Goal: Information Seeking & Learning: Learn about a topic

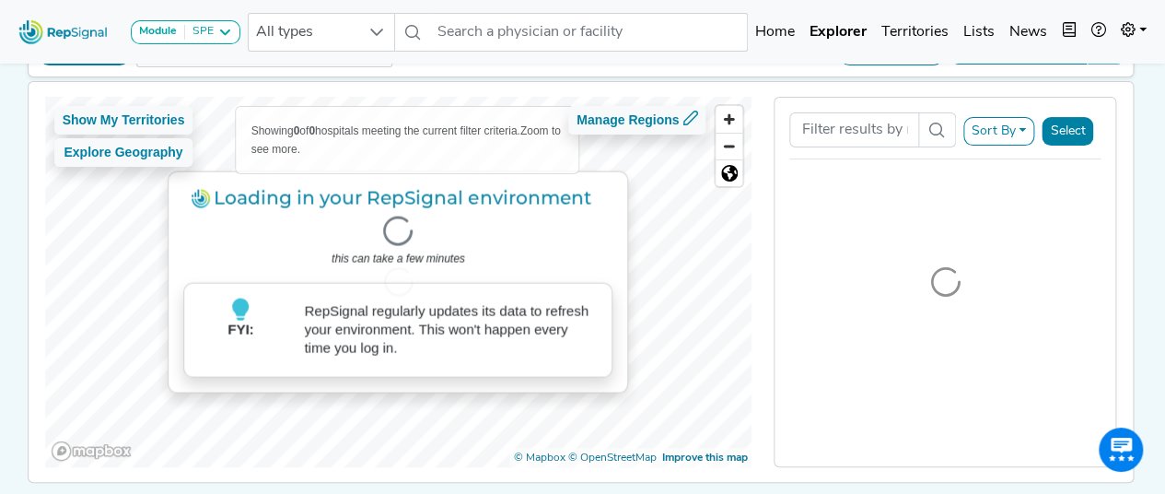
scroll to position [125, 0]
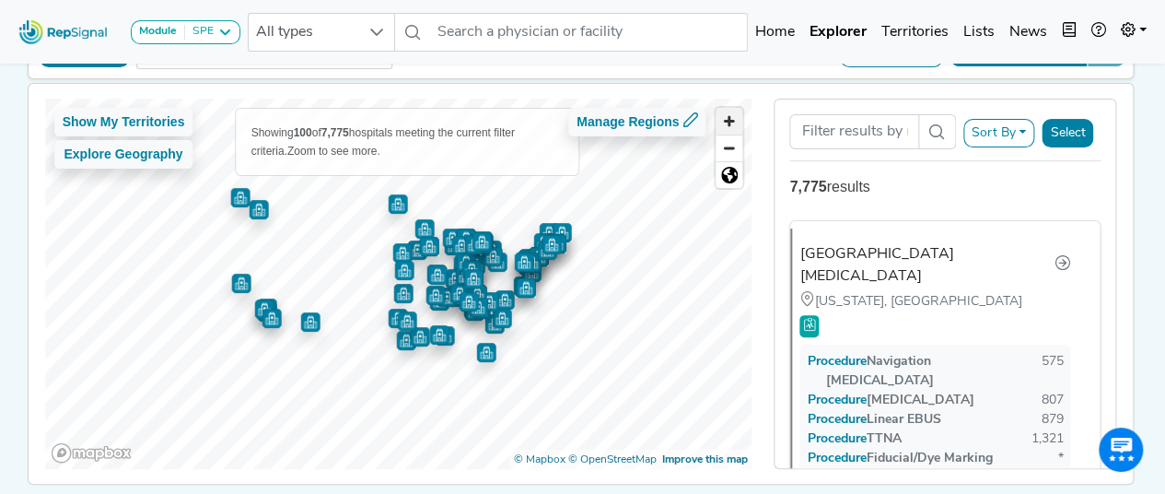
click at [739, 123] on span "Zoom in" at bounding box center [729, 121] width 27 height 27
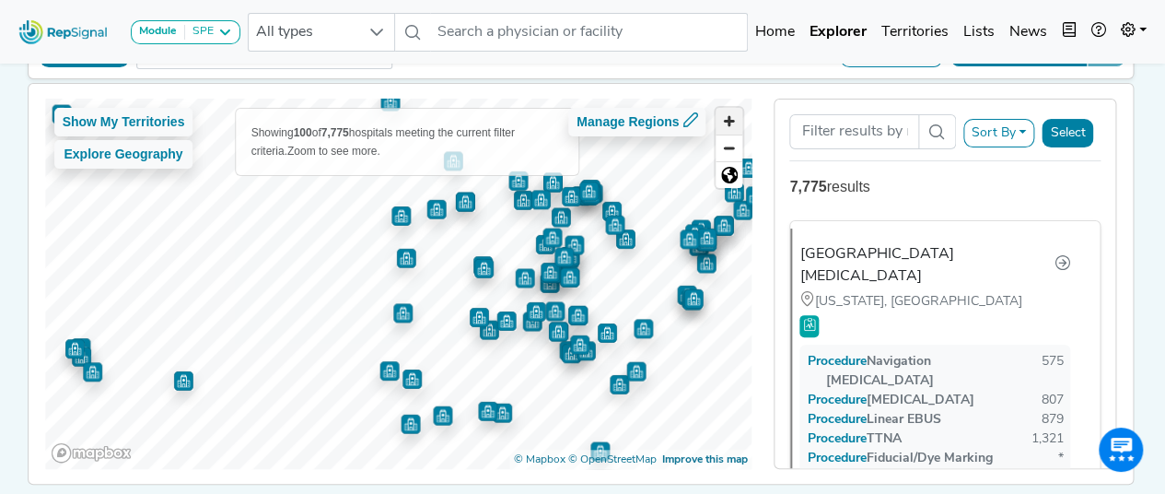
click at [739, 123] on span "Zoom in" at bounding box center [729, 121] width 27 height 27
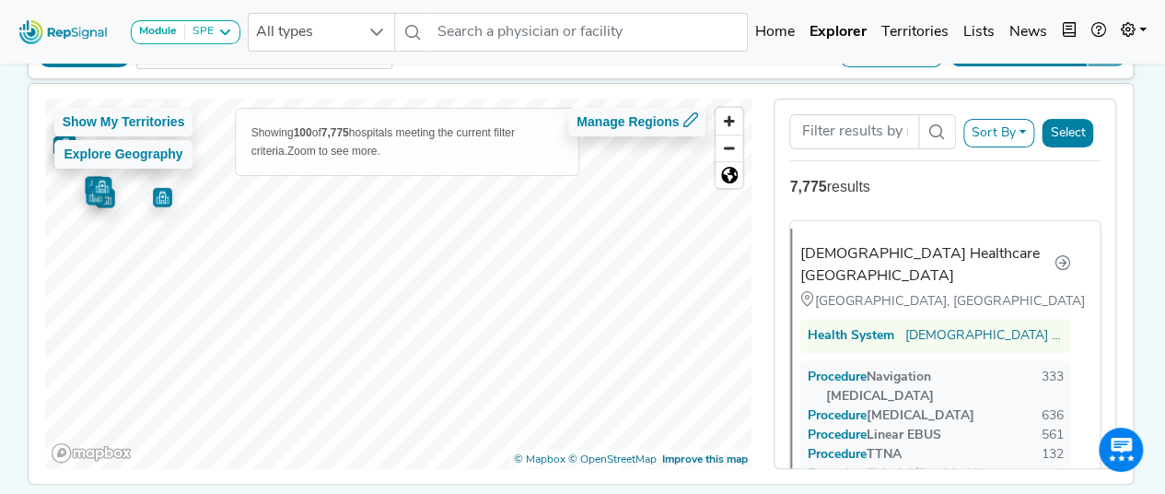
click at [92, 91] on div "Show My Territories Explore Geography Showing 100 of 7,775 hospitals meeting th…" at bounding box center [581, 284] width 1124 height 400
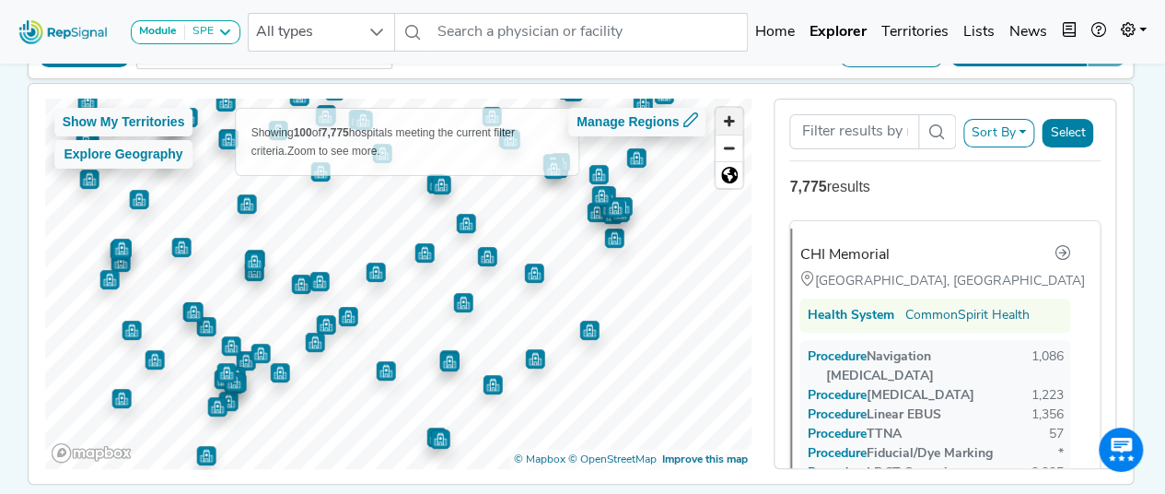
click at [735, 123] on span "Zoom in" at bounding box center [729, 121] width 27 height 27
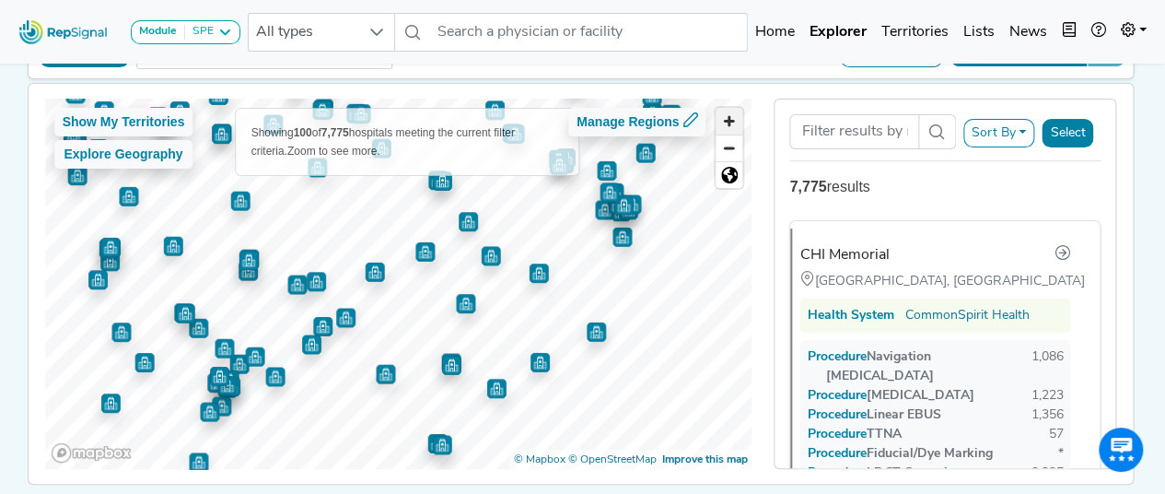
click at [735, 123] on span "Zoom in" at bounding box center [729, 121] width 27 height 27
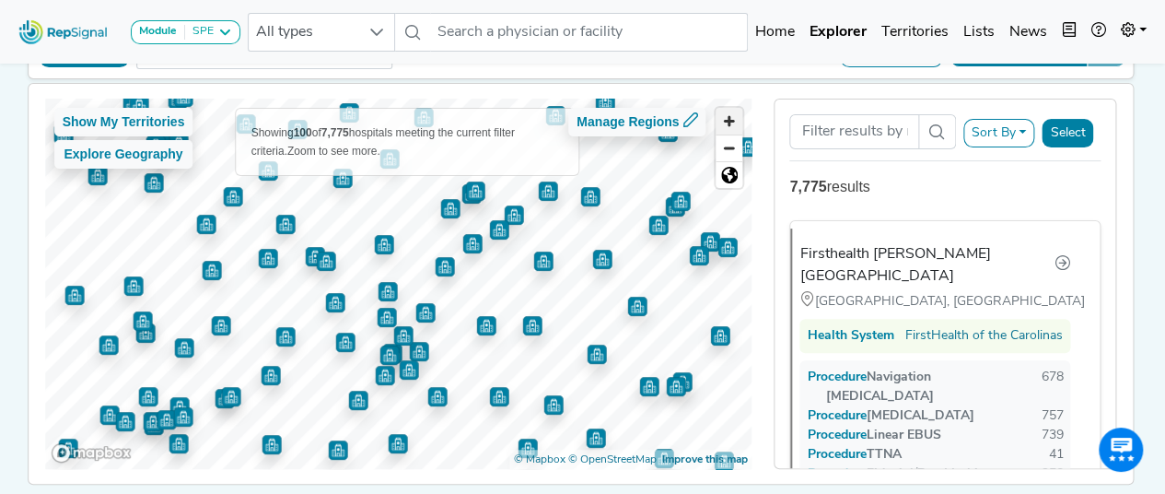
click at [736, 123] on span "Zoom in" at bounding box center [729, 121] width 27 height 27
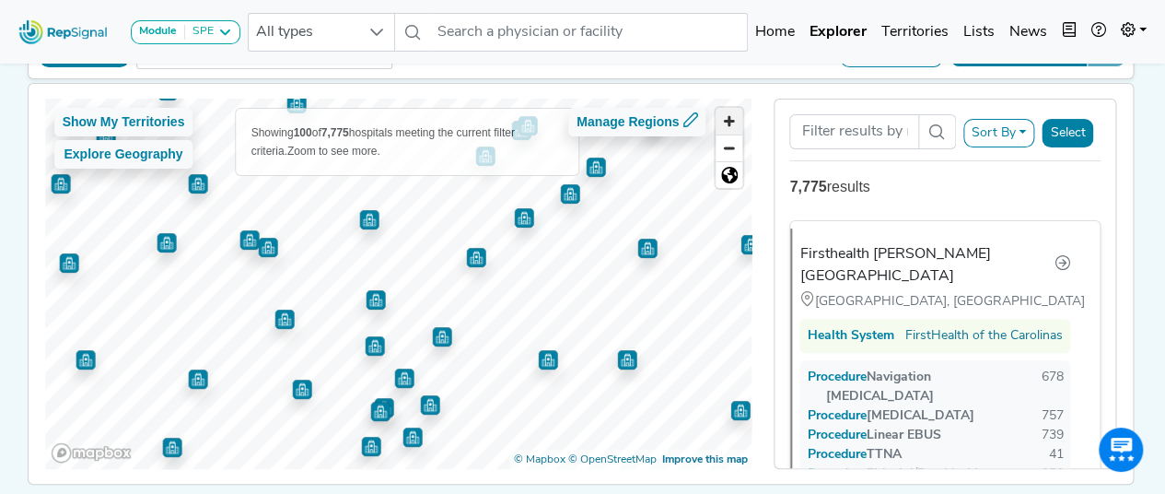
click at [736, 123] on span "Zoom in" at bounding box center [729, 121] width 27 height 27
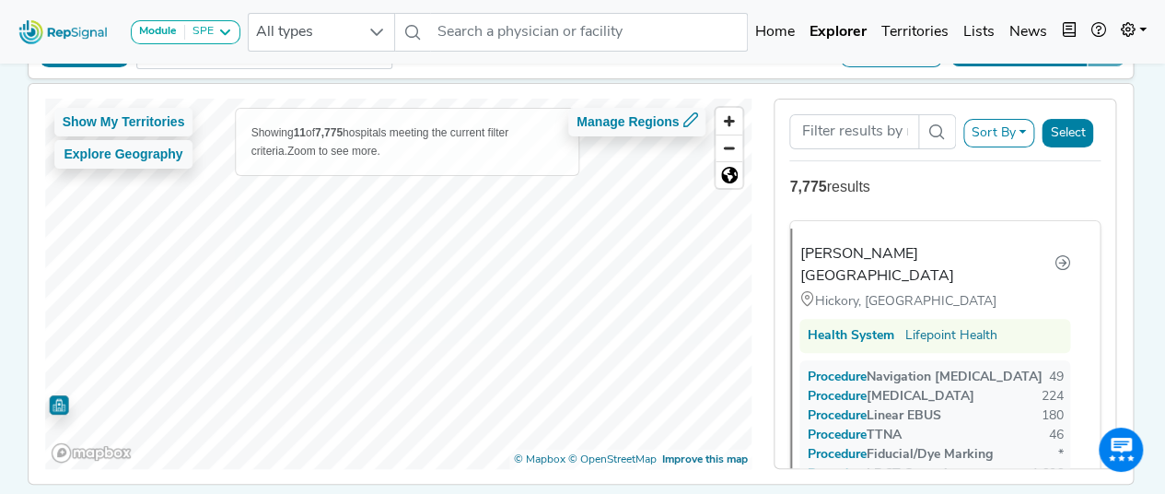
click at [0, 248] on div "Module SPE [MEDICAL_DATA] Disposable Bronchoscope SBRT SPE TTNA [MEDICAL_DATA] …" at bounding box center [582, 220] width 1165 height 691
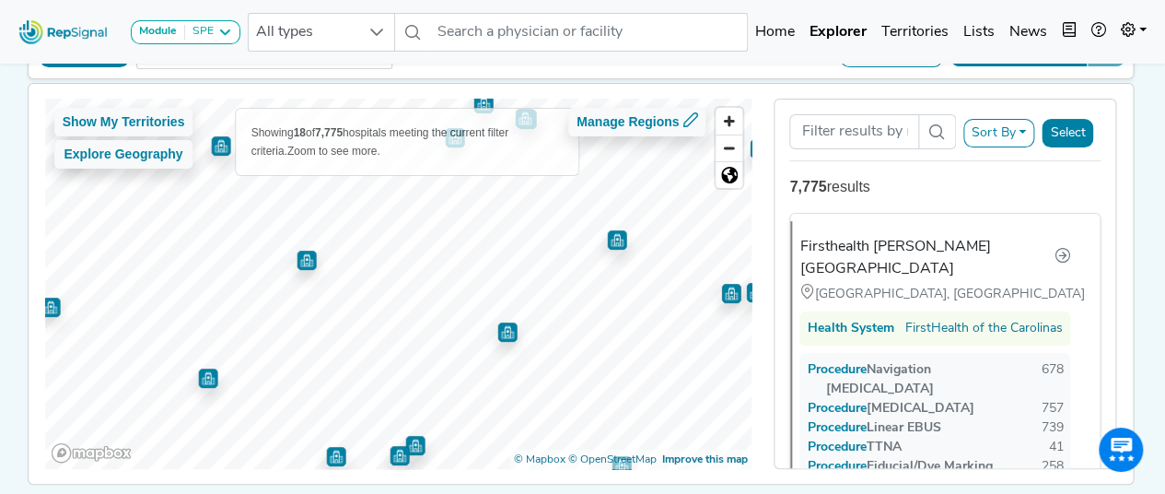
scroll to position [0, 0]
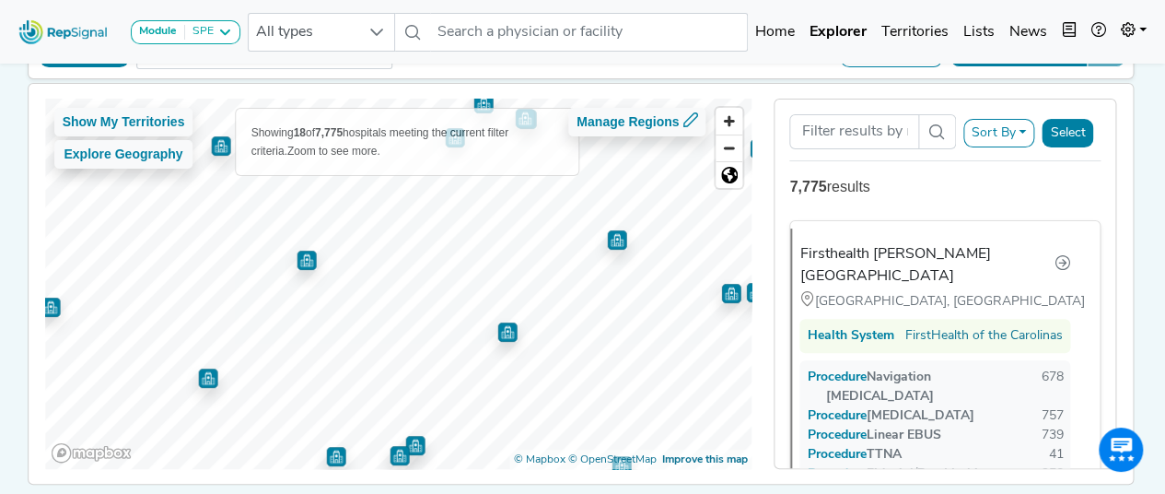
click at [300, 256] on img "Map marker" at bounding box center [306, 260] width 19 height 19
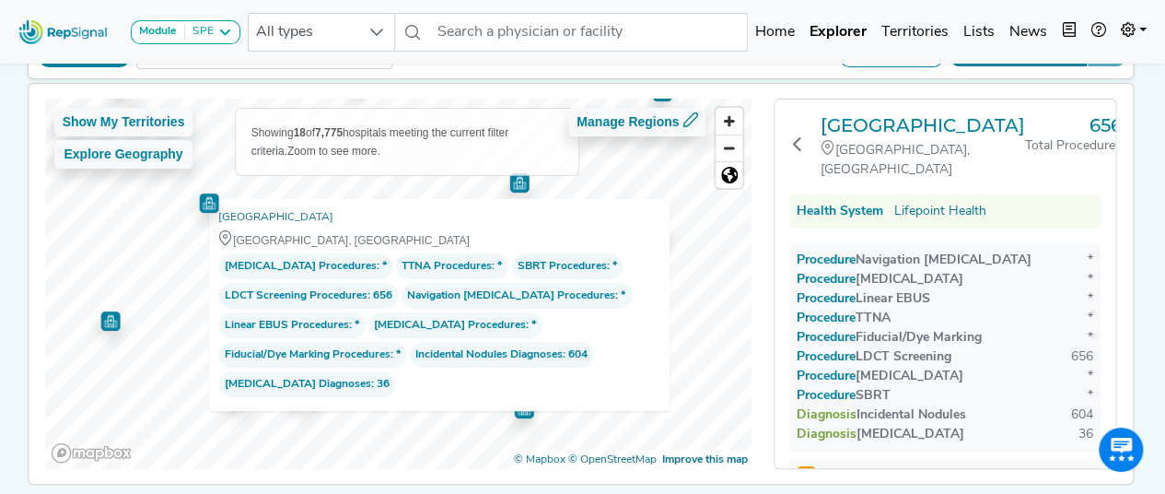
click at [514, 288] on div "Show My Territories Explore Geography Showing 18 of 7,775 hospitals meeting the…" at bounding box center [398, 284] width 707 height 370
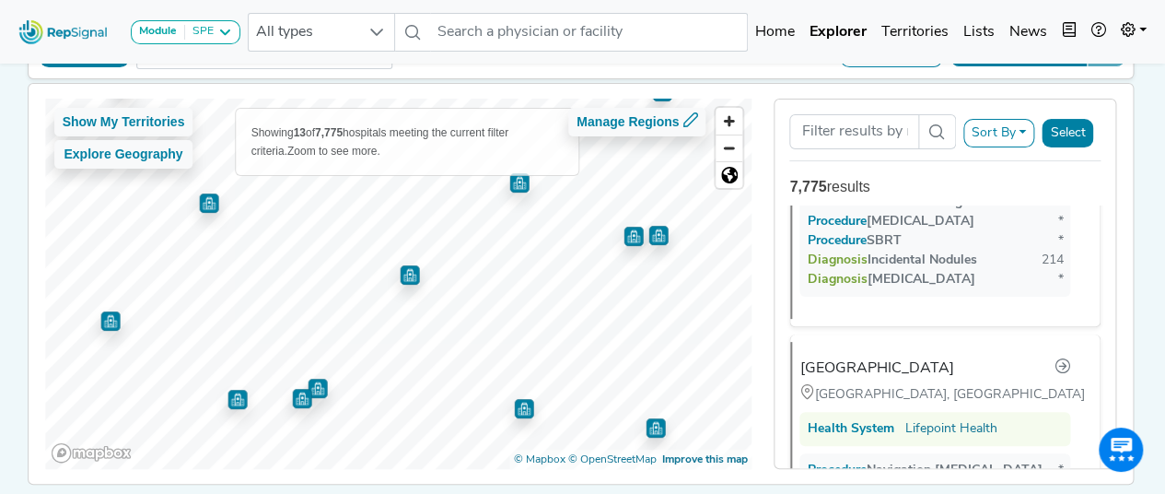
scroll to position [1071, 0]
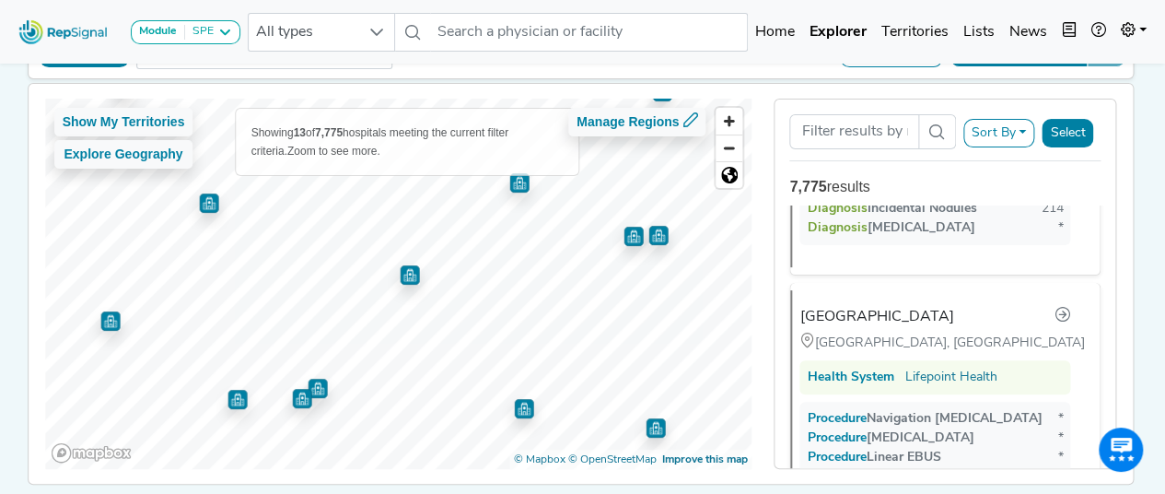
click at [311, 389] on img "Map marker" at bounding box center [317, 388] width 19 height 19
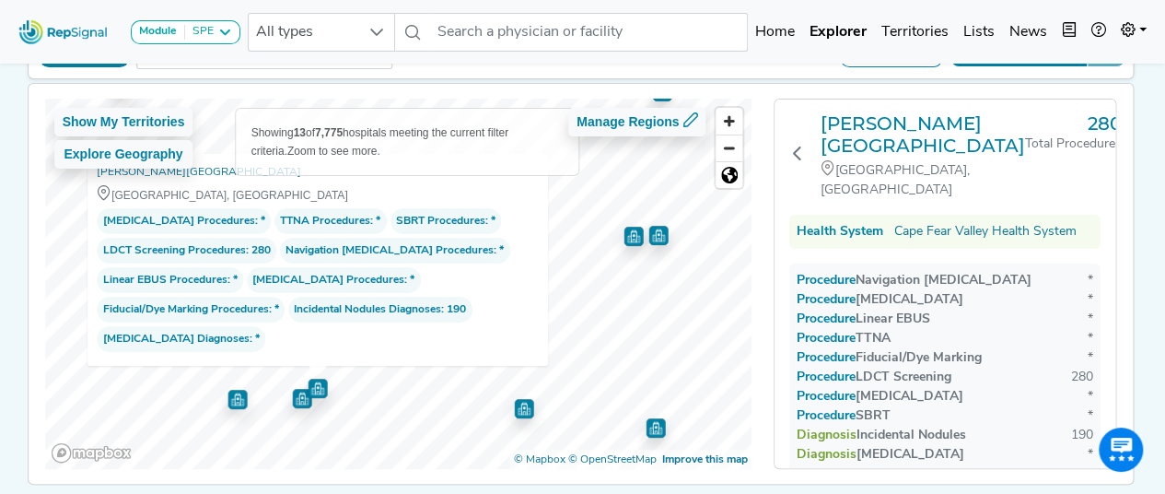
scroll to position [3, 0]
click at [292, 404] on img "Map marker" at bounding box center [301, 398] width 19 height 19
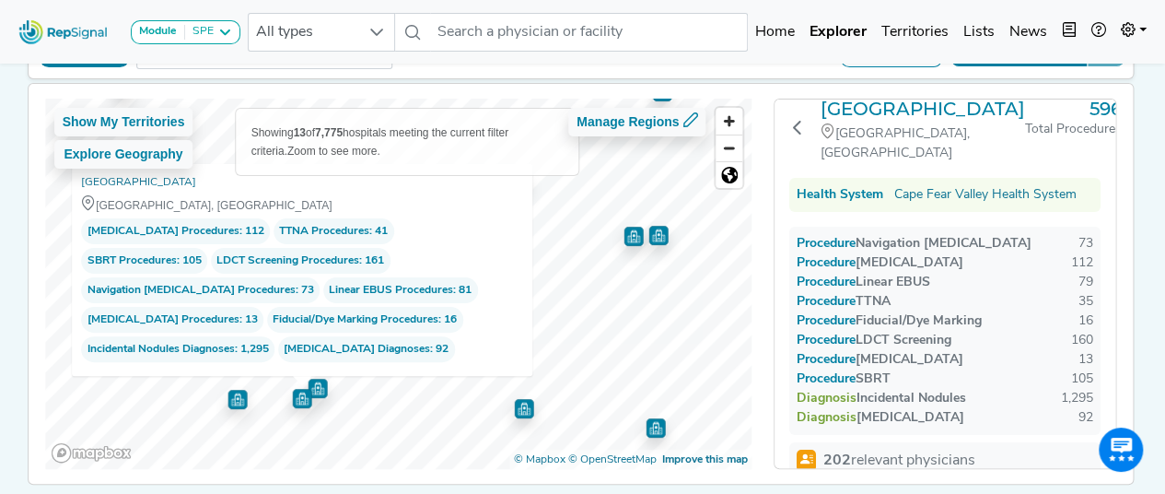
scroll to position [29, 0]
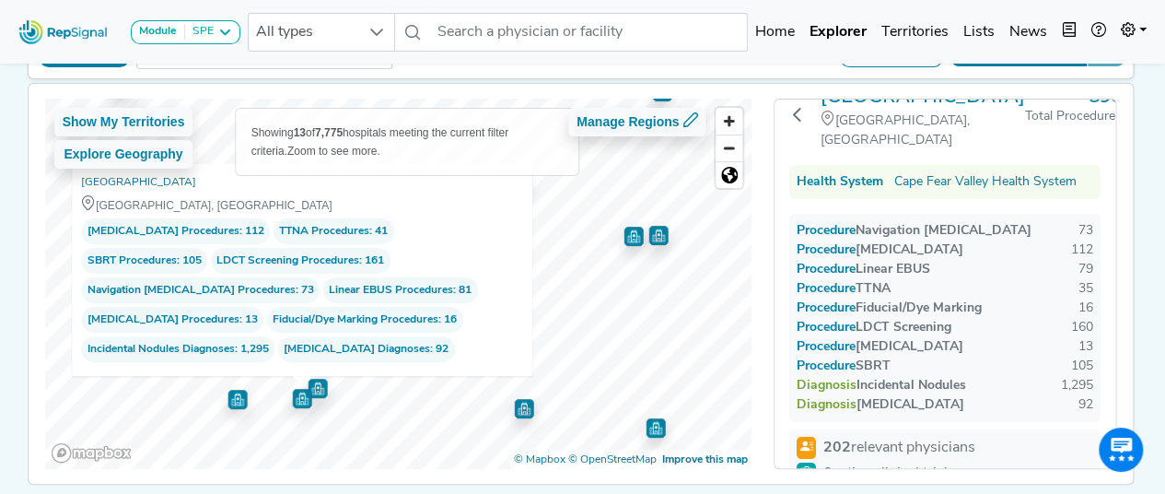
click at [1084, 323] on div "160" at bounding box center [1082, 327] width 22 height 19
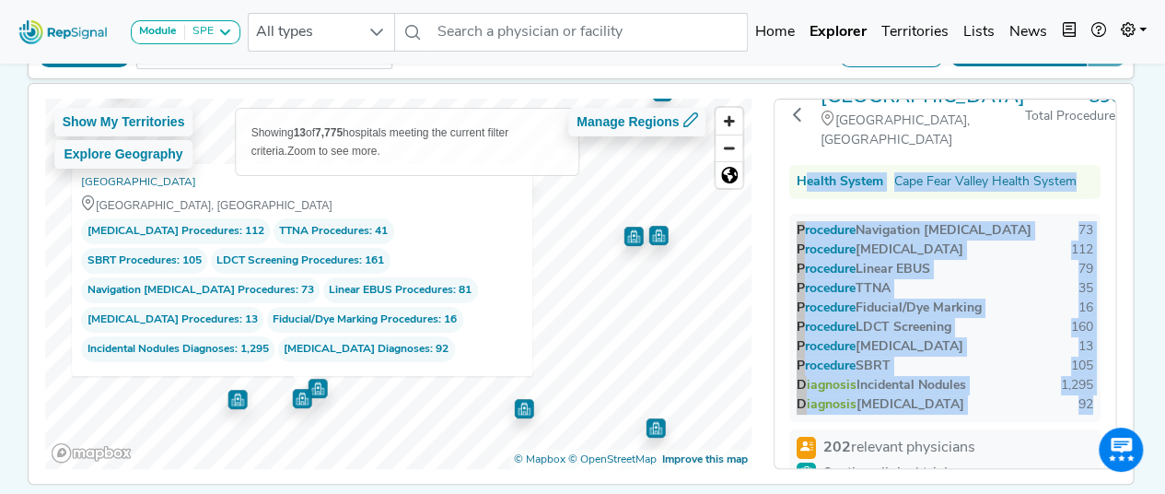
drag, startPoint x: 796, startPoint y: 177, endPoint x: 1086, endPoint y: 408, distance: 371.0
click at [1086, 408] on div "[GEOGRAPHIC_DATA] [GEOGRAPHIC_DATA], [GEOGRAPHIC_DATA] 596 Total Procedures Hea…" at bounding box center [945, 493] width 341 height 847
copy div "Health System Cape Fear Valley Health System Procedure Navigation [MEDICAL_DATA…"
click at [952, 300] on div "Procedure Fiducial/Dye Marking" at bounding box center [889, 307] width 185 height 19
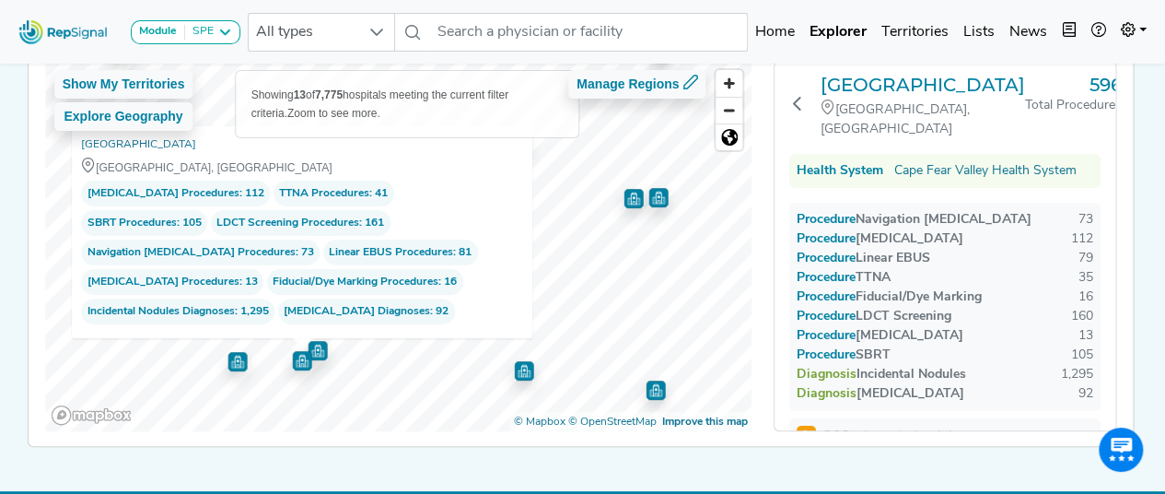
scroll to position [164, 0]
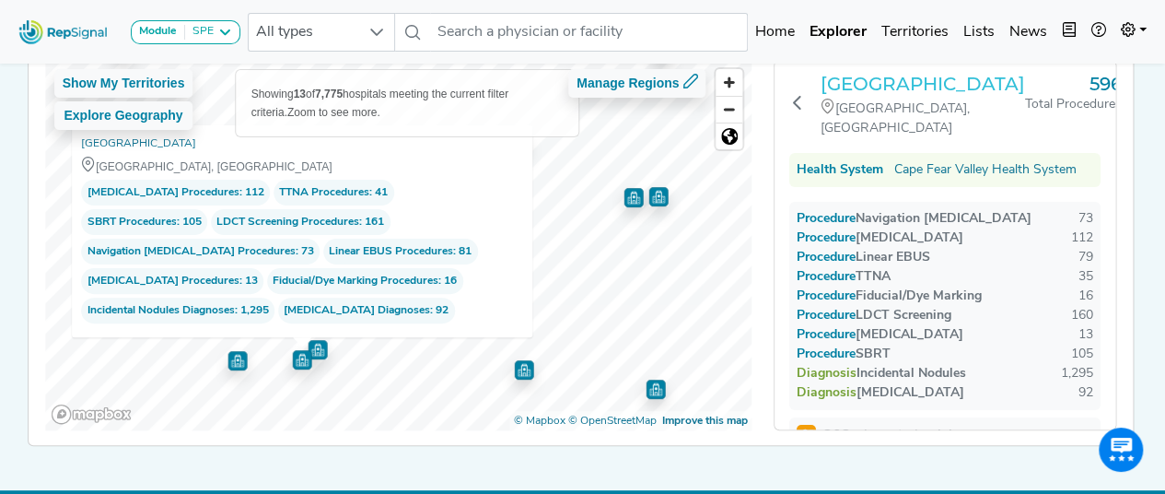
click at [899, 95] on h3 "[GEOGRAPHIC_DATA]" at bounding box center [923, 84] width 204 height 22
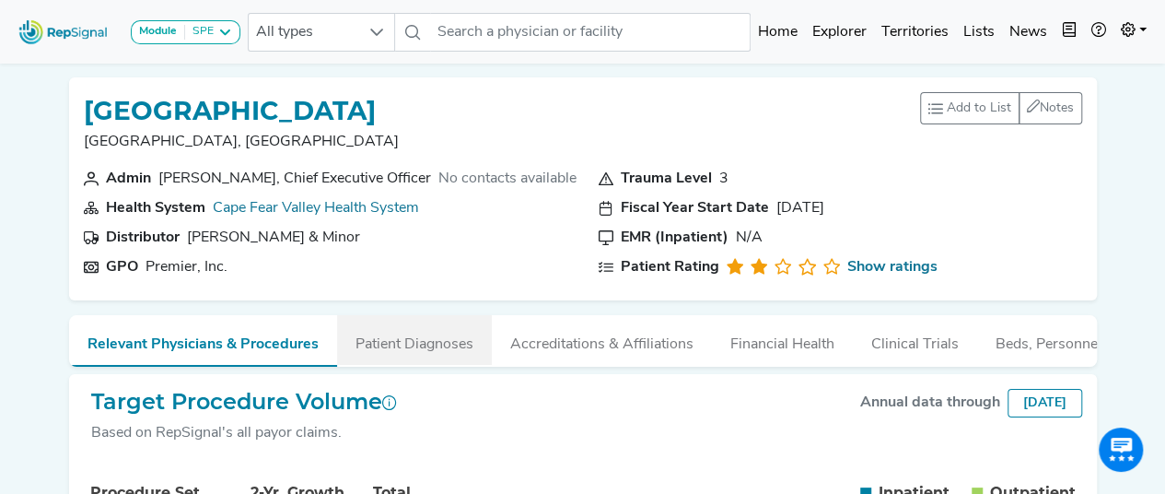
click at [403, 356] on button "Patient Diagnoses" at bounding box center [414, 340] width 155 height 50
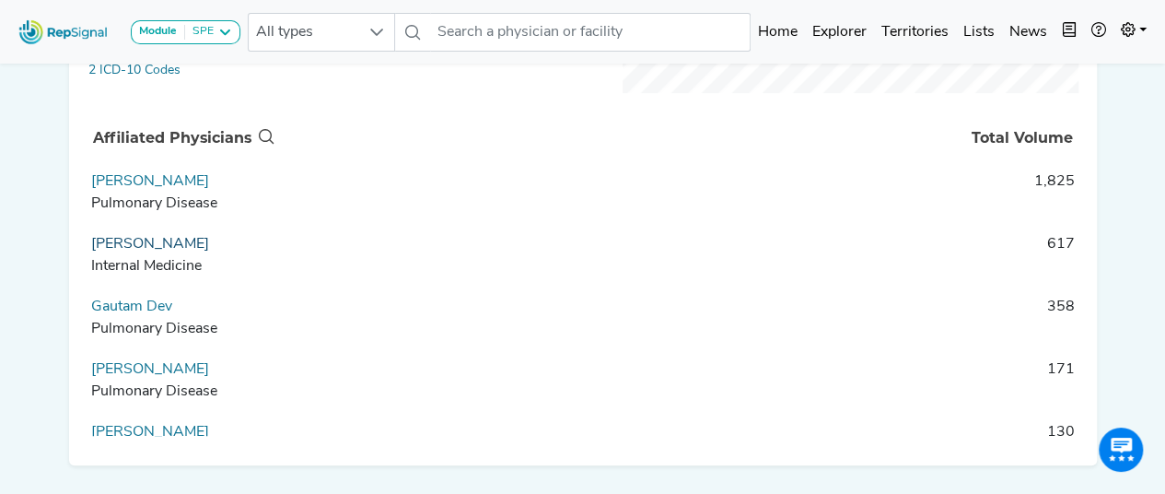
click at [158, 251] on link "Francis Collins" at bounding box center [150, 244] width 118 height 15
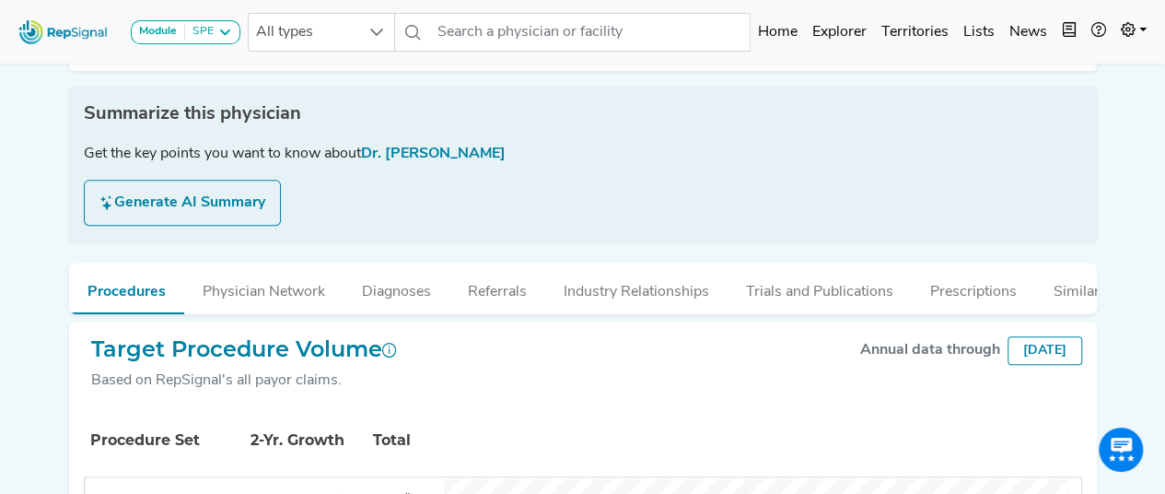
scroll to position [258, 0]
click at [295, 295] on button "Physician Network" at bounding box center [263, 288] width 159 height 50
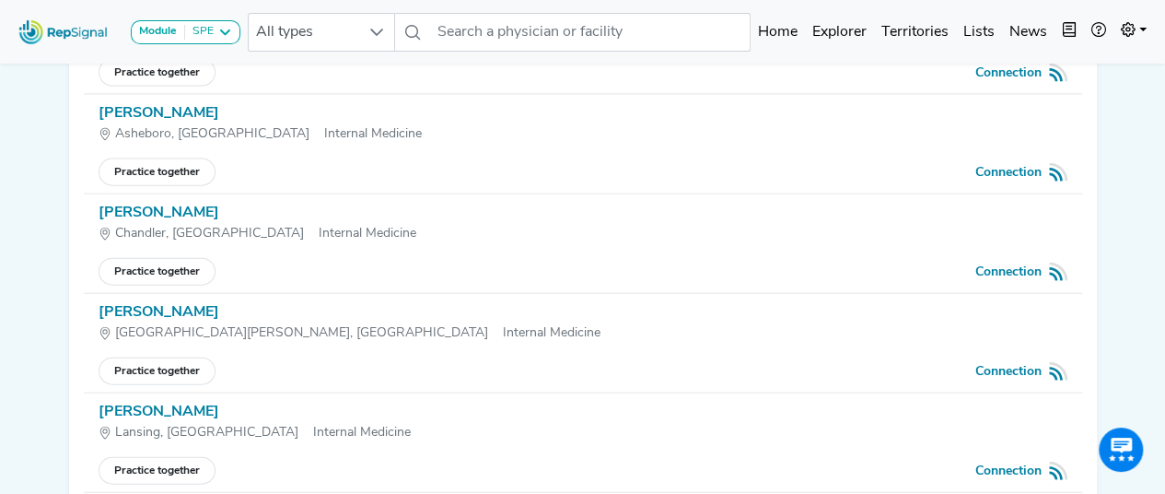
scroll to position [5507, 0]
